Goal: Task Accomplishment & Management: Manage account settings

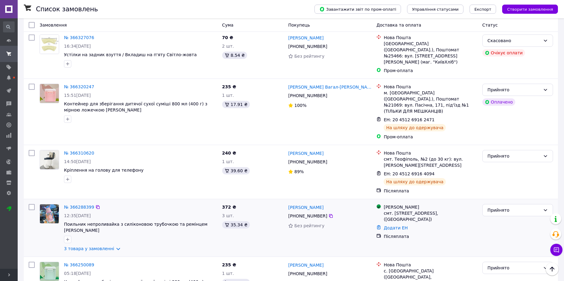
scroll to position [91, 0]
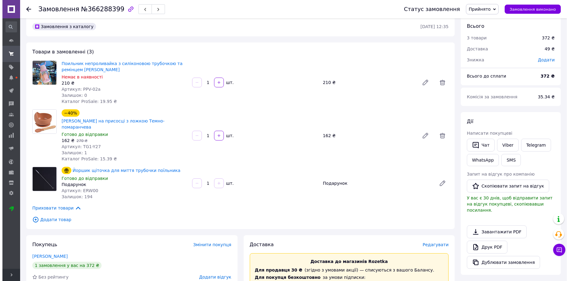
scroll to position [122, 0]
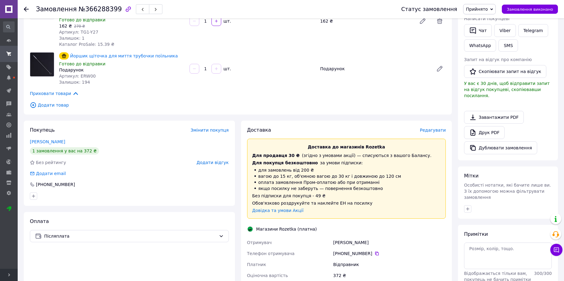
click at [437, 127] on span "Редагувати" at bounding box center [433, 129] width 26 height 5
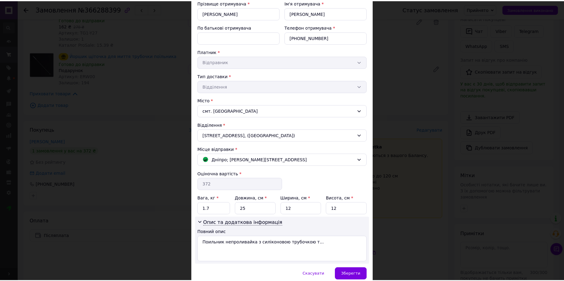
scroll to position [91, 0]
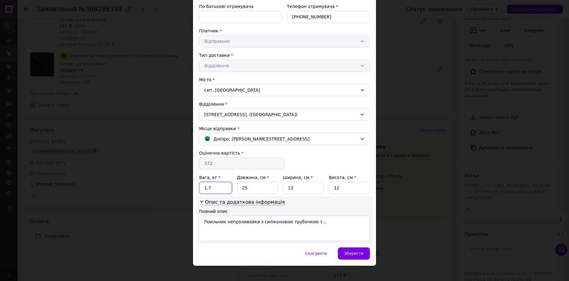
click at [221, 187] on input "1.7" at bounding box center [215, 187] width 33 height 12
type input "1"
click at [257, 187] on input "25" at bounding box center [257, 187] width 41 height 12
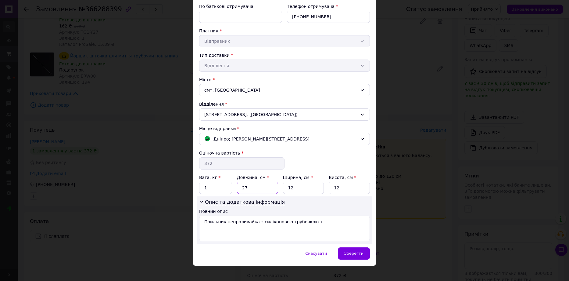
type input "27"
type input "24"
type input "13"
click at [354, 253] on span "Зберегти" at bounding box center [353, 253] width 19 height 5
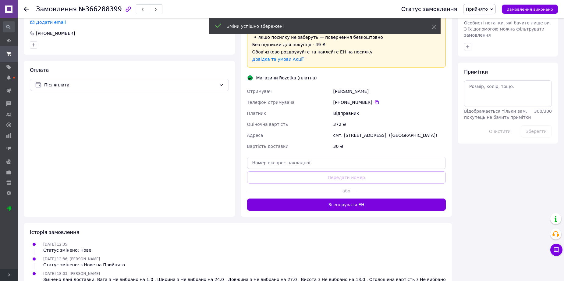
scroll to position [274, 0]
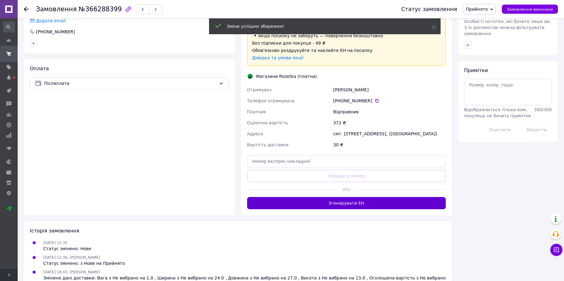
click at [353, 199] on button "Згенерувати ЕН" at bounding box center [346, 203] width 199 height 12
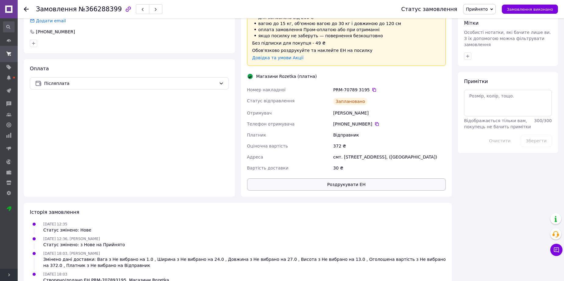
click at [355, 170] on div "Доставка Редагувати Доставка до магазинів Rozetka Для продавця 30 ₴   (згідно з…" at bounding box center [346, 82] width 199 height 216
click at [356, 178] on button "Роздрукувати ЕН" at bounding box center [346, 184] width 199 height 12
